Goal: Information Seeking & Learning: Compare options

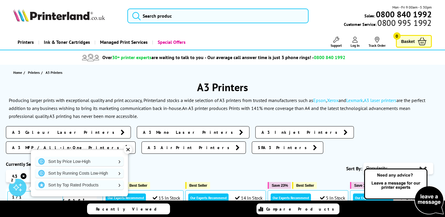
click at [136, 141] on link "A3 MFP / All-in-One Printers" at bounding box center [71, 147] width 130 height 12
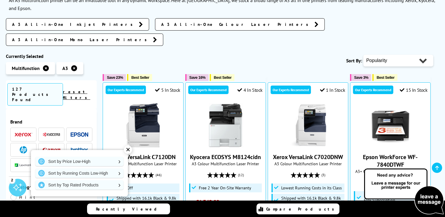
scroll to position [106, 0]
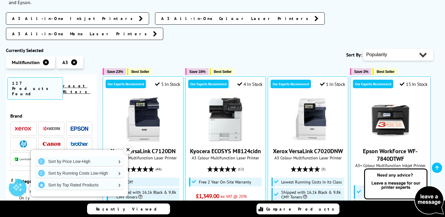
click at [73, 126] on img at bounding box center [80, 128] width 18 height 4
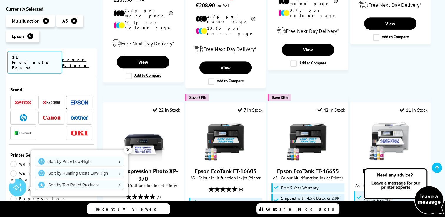
scroll to position [164, 0]
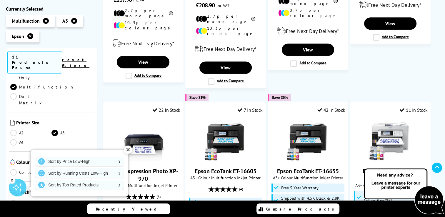
click at [13, 169] on link "Colour" at bounding box center [30, 172] width 41 height 6
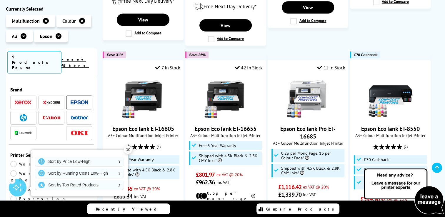
scroll to position [164, 0]
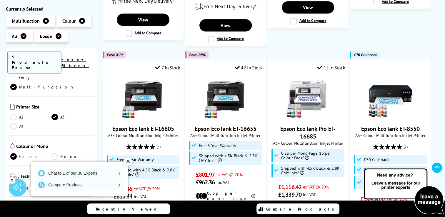
click at [14, 184] on link "Inkjet" at bounding box center [30, 187] width 41 height 6
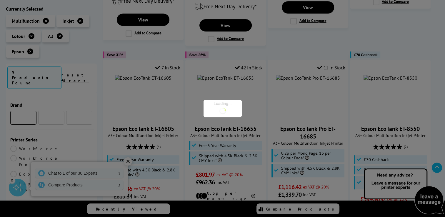
scroll to position [164, 0]
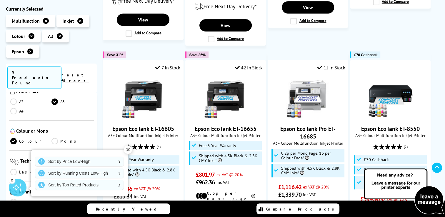
click at [12, 199] on link "Low Running Cost" at bounding box center [51, 202] width 82 height 6
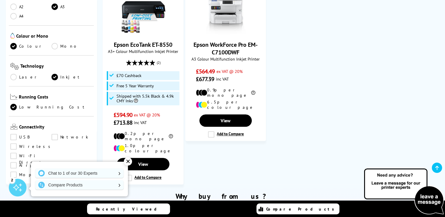
scroll to position [388, 0]
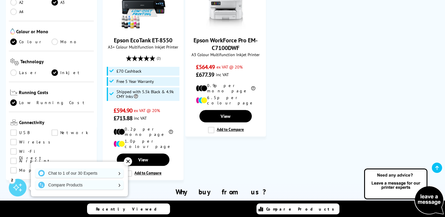
click at [13, 139] on link "Wireless" at bounding box center [31, 142] width 43 height 6
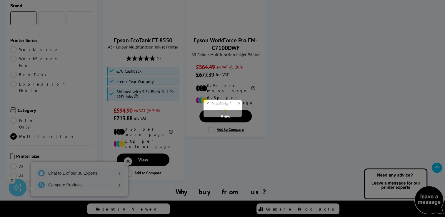
scroll to position [164, 0]
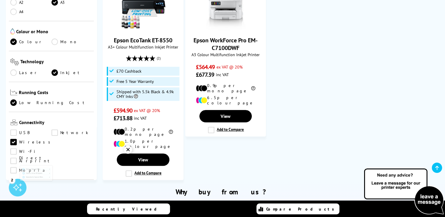
click at [52, 198] on link "Scan" at bounding box center [71, 201] width 41 height 6
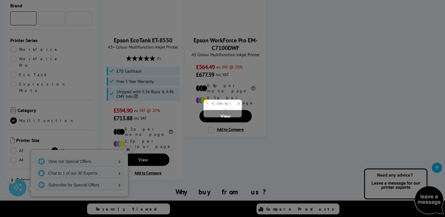
scroll to position [164, 0]
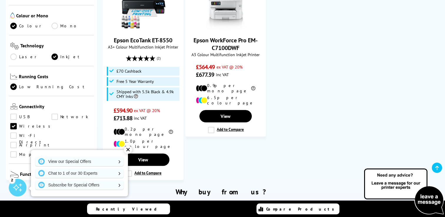
click at [16, 182] on link "Copy" at bounding box center [30, 185] width 41 height 6
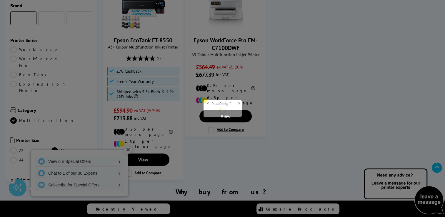
scroll to position [164, 0]
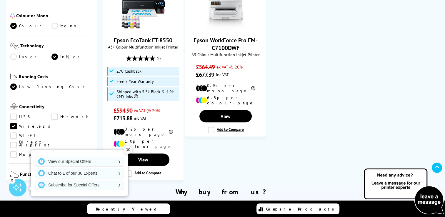
click at [126, 148] on div "✕" at bounding box center [128, 150] width 8 height 8
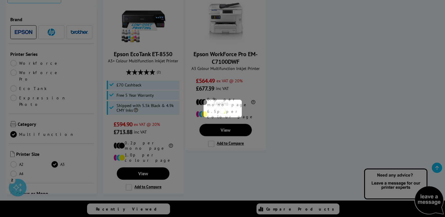
scroll to position [164, 0]
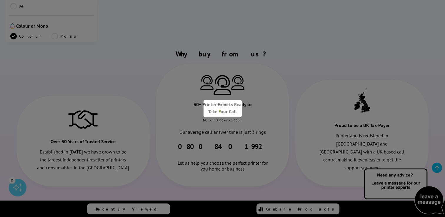
scroll to position [164, 0]
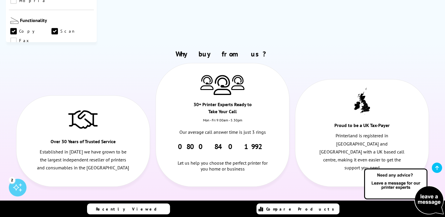
click at [55, 67] on link "Scan" at bounding box center [71, 70] width 41 height 6
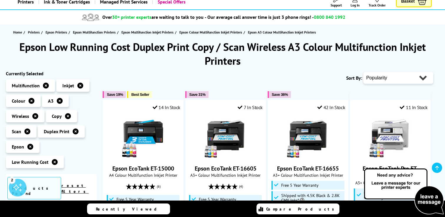
scroll to position [35, 0]
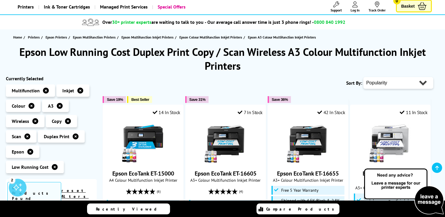
click at [53, 166] on icon at bounding box center [55, 167] width 6 height 6
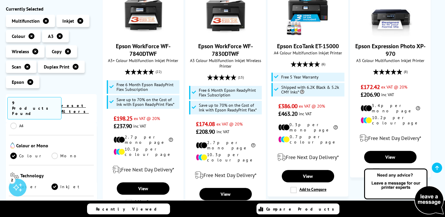
scroll to position [153, 0]
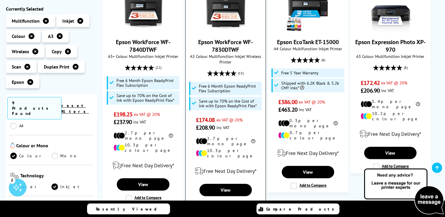
click at [223, 52] on link "Epson WorkForce WF-7830DTWF" at bounding box center [225, 45] width 55 height 15
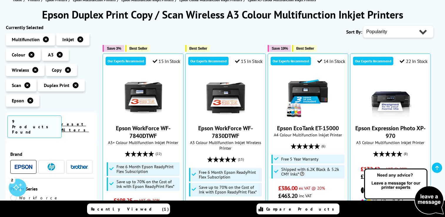
scroll to position [89, 0]
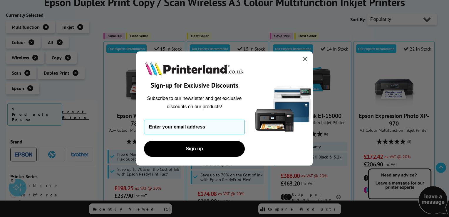
click at [305, 60] on circle "Close dialog" at bounding box center [306, 59] width 10 height 10
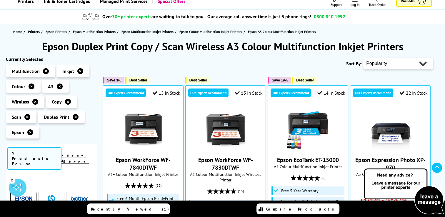
scroll to position [51, 0]
